Goal: Use online tool/utility: Utilize a website feature to perform a specific function

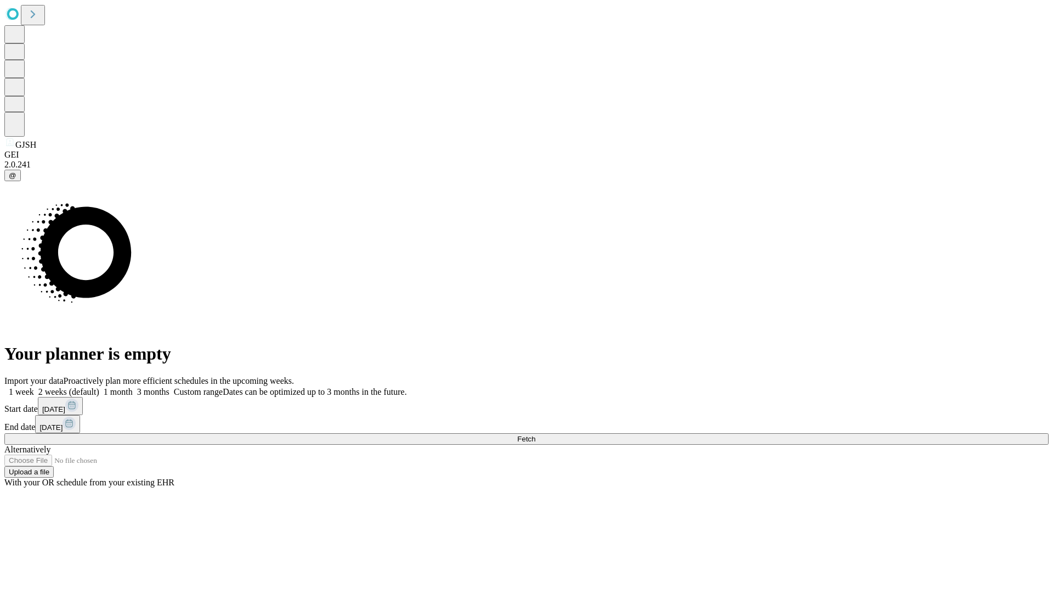
click at [535, 435] on span "Fetch" at bounding box center [526, 439] width 18 height 8
